Goal: Task Accomplishment & Management: Use online tool/utility

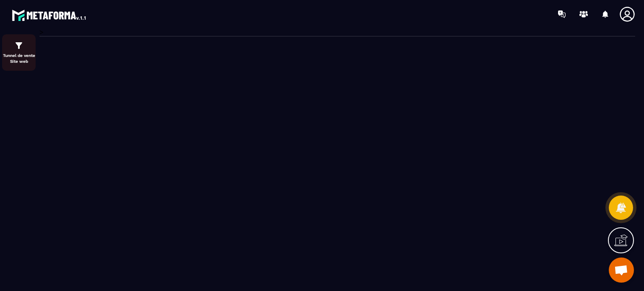
click at [23, 45] on img at bounding box center [19, 46] width 10 height 10
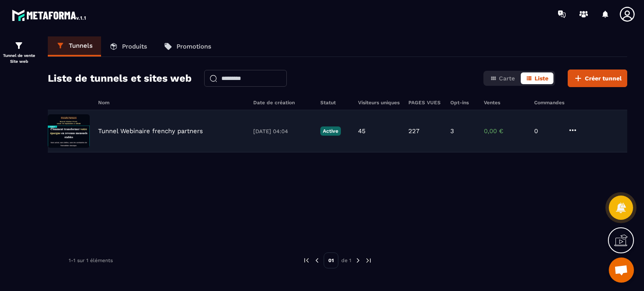
click at [158, 135] on div "Tunnel Webinaire frenchy partners 01/08/2025 04:04 Active 45 227 3 0,00 € 0" at bounding box center [337, 131] width 579 height 42
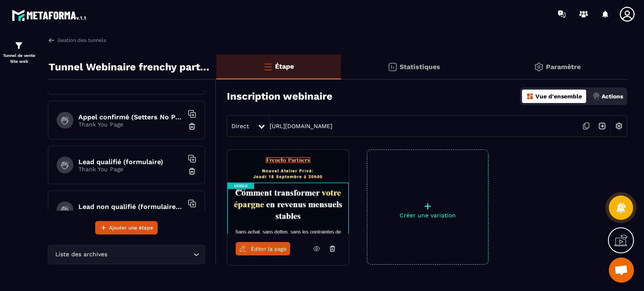
scroll to position [281, 0]
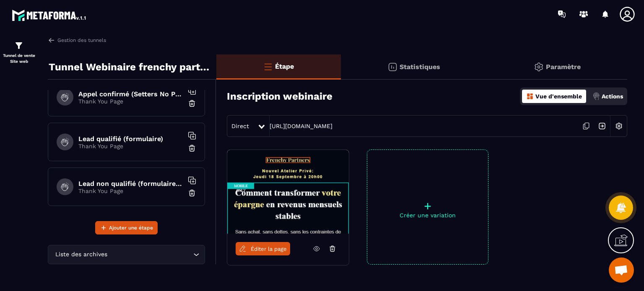
click at [119, 176] on div "Lead non qualifié (formulaire No Pixel/tracking) Thank You Page" at bounding box center [126, 187] width 157 height 39
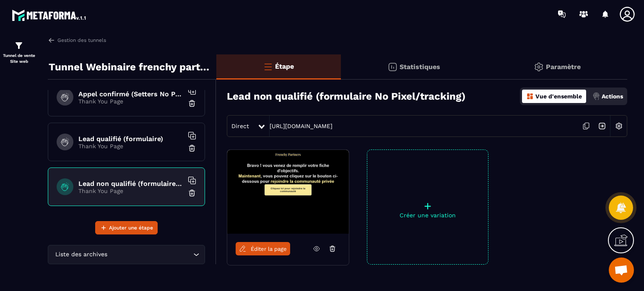
click at [261, 249] on span "Éditer la page" at bounding box center [269, 249] width 36 height 6
